Goal: Task Accomplishment & Management: Manage account settings

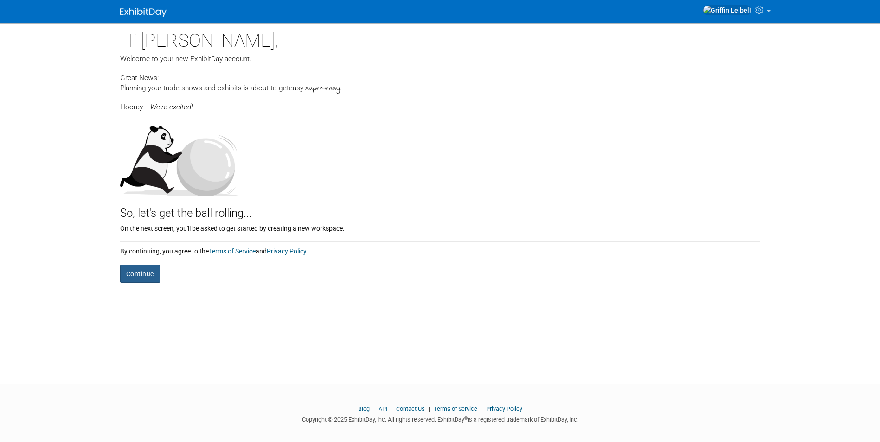
click at [149, 271] on button "Continue" at bounding box center [140, 274] width 40 height 18
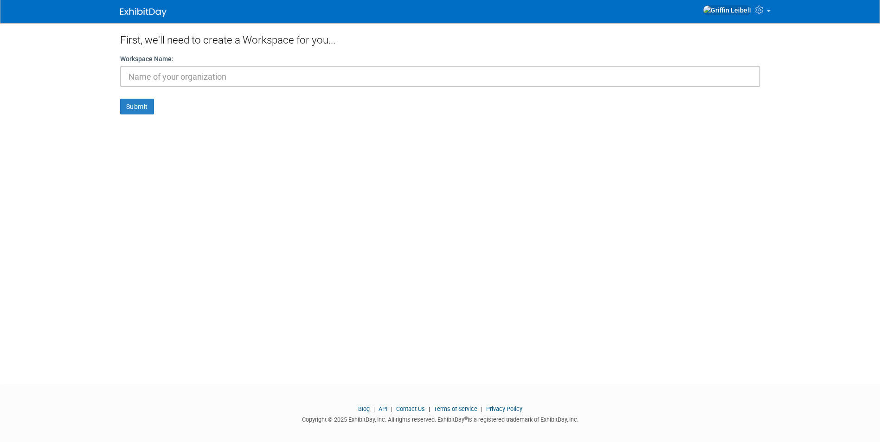
click at [190, 82] on input "text" at bounding box center [440, 76] width 640 height 21
type input "h"
click at [153, 98] on form "Workspace Name: h Submit" at bounding box center [440, 84] width 640 height 60
click at [150, 102] on button "Submit" at bounding box center [137, 107] width 34 height 16
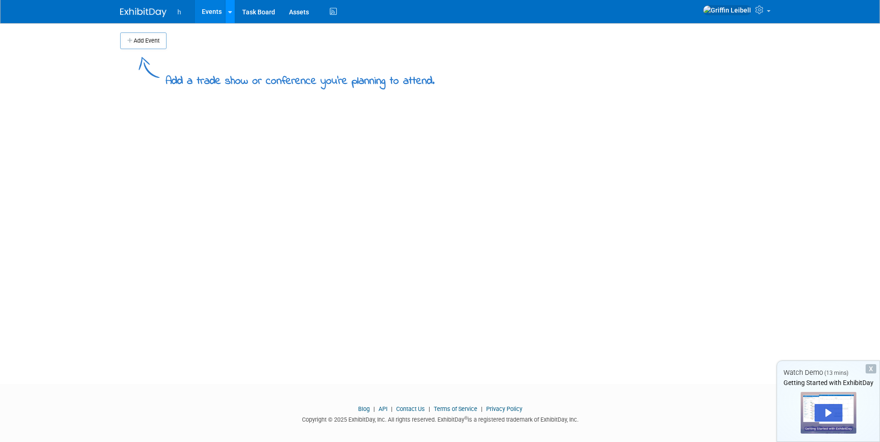
click at [229, 16] on link at bounding box center [230, 11] width 10 height 23
click at [156, 41] on button "Add Event" at bounding box center [143, 40] width 46 height 17
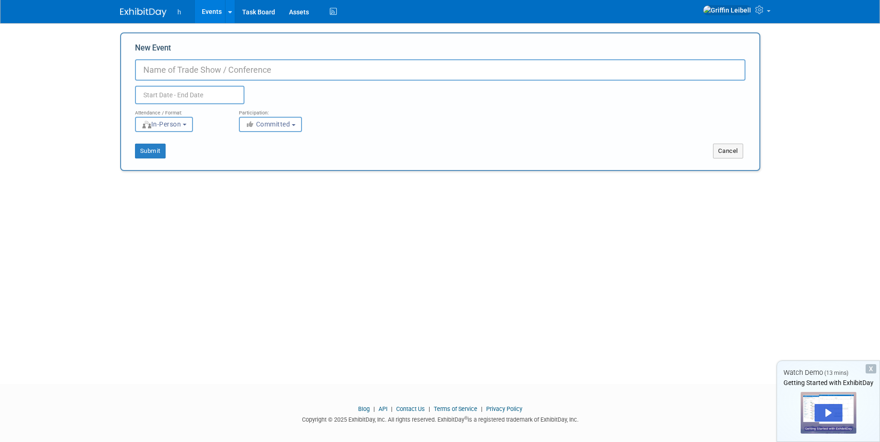
click at [181, 125] on span "In-Person" at bounding box center [161, 124] width 40 height 7
click at [199, 64] on input "New Event" at bounding box center [440, 69] width 610 height 21
type input "c"
type input "CTC"
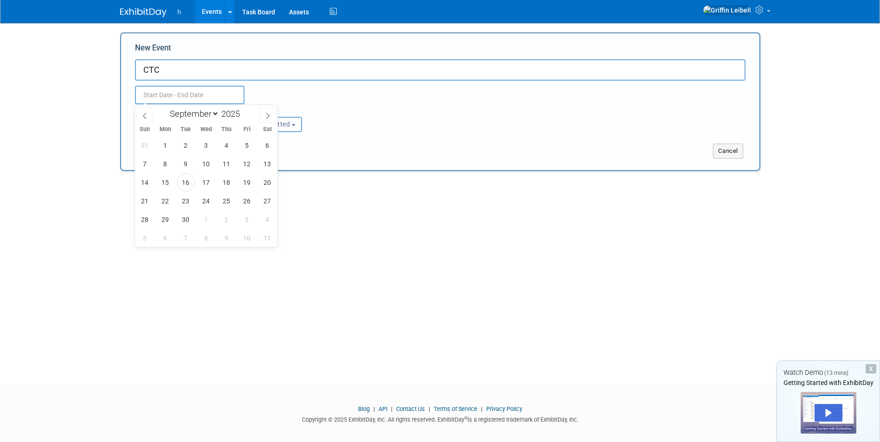
click at [192, 98] on input "text" at bounding box center [189, 95] width 109 height 19
click at [188, 182] on span "16" at bounding box center [186, 182] width 18 height 18
click at [221, 183] on span "18" at bounding box center [226, 182] width 18 height 18
type input "[DATE] to [DATE]"
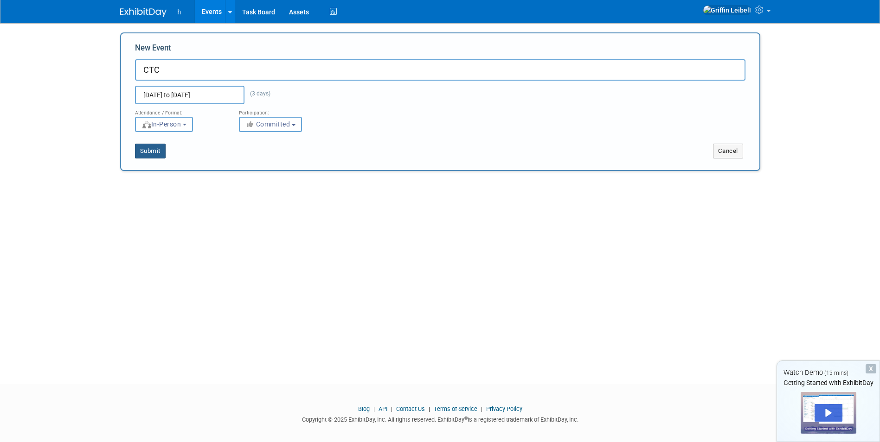
click at [151, 152] on button "Submit" at bounding box center [150, 151] width 31 height 15
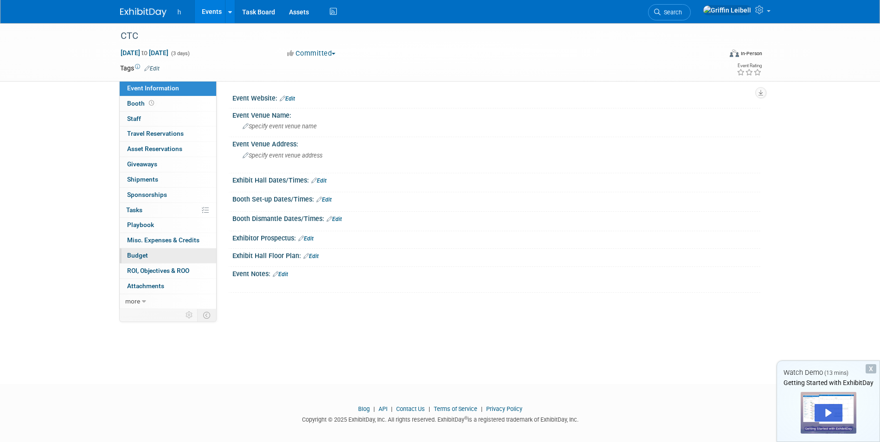
click at [158, 251] on link "Budget" at bounding box center [168, 256] width 96 height 15
